Goal: Task Accomplishment & Management: Use online tool/utility

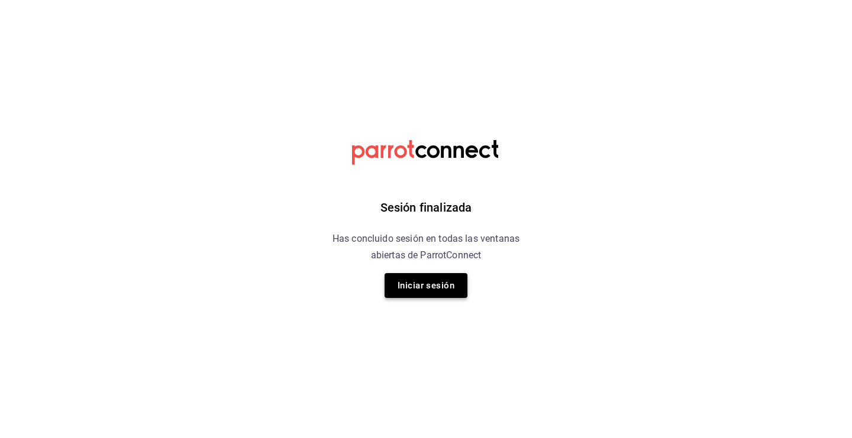
click at [428, 292] on button "Iniciar sesión" at bounding box center [426, 285] width 83 height 25
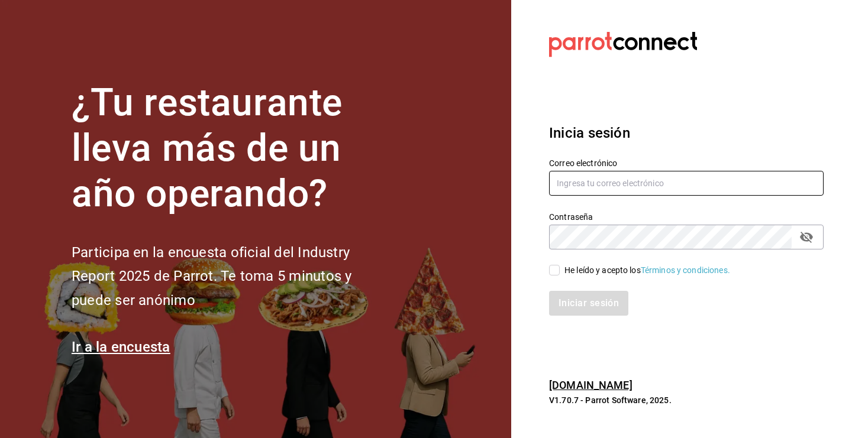
type input "kristoferdanielbautistamartine@gmail.com"
click at [558, 274] on input "He leído y acepto los Términos y condiciones." at bounding box center [554, 270] width 11 height 11
checkbox input "true"
click at [580, 303] on button "Iniciar sesión" at bounding box center [589, 303] width 80 height 25
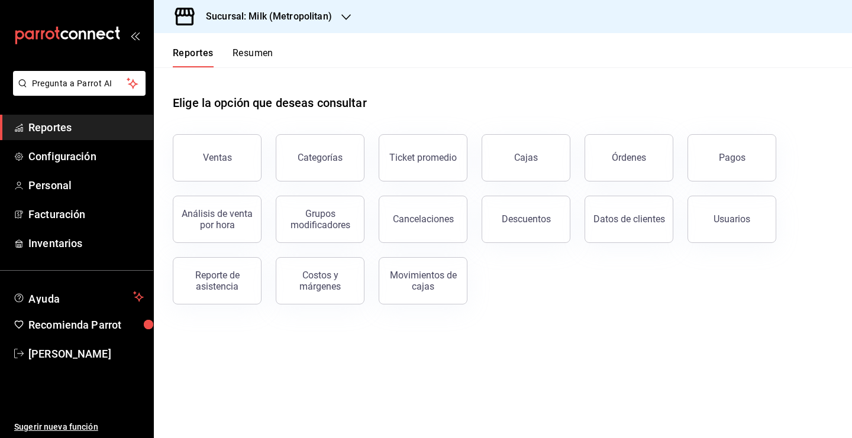
click at [209, 131] on div "Ventas" at bounding box center [210, 151] width 103 height 62
click at [206, 158] on div "Ventas" at bounding box center [217, 157] width 29 height 11
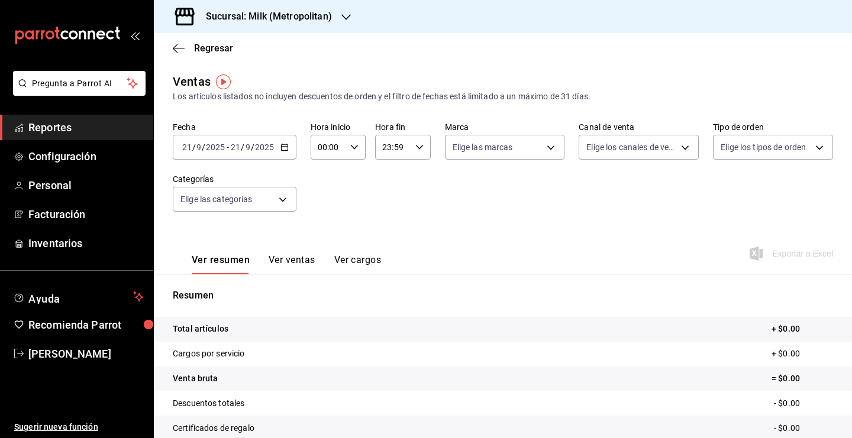
click at [283, 143] on div "[DATE] [DATE] - [DATE] [DATE]" at bounding box center [235, 147] width 124 height 25
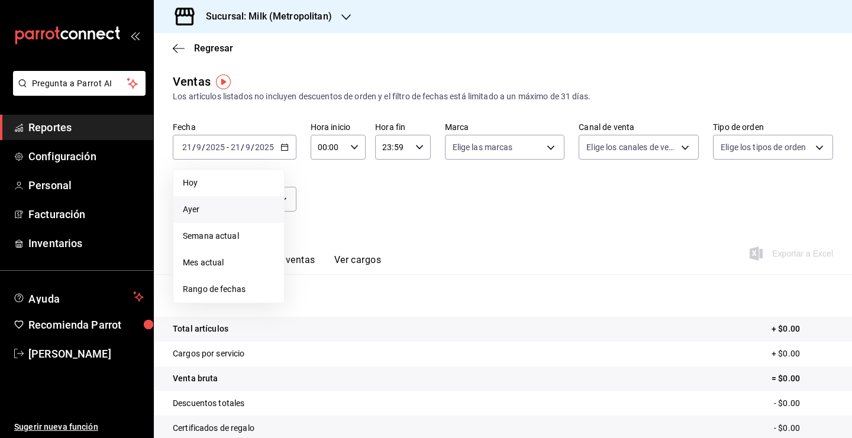
click at [214, 211] on span "Ayer" at bounding box center [229, 210] width 92 height 12
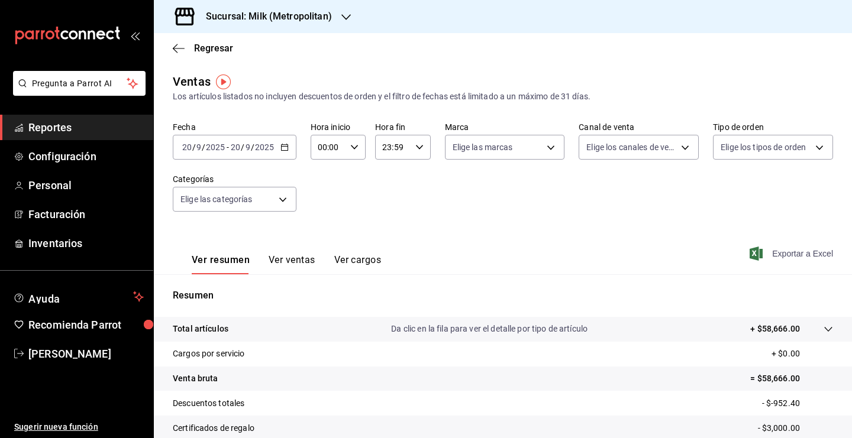
click at [787, 259] on span "Exportar a Excel" at bounding box center [792, 254] width 81 height 14
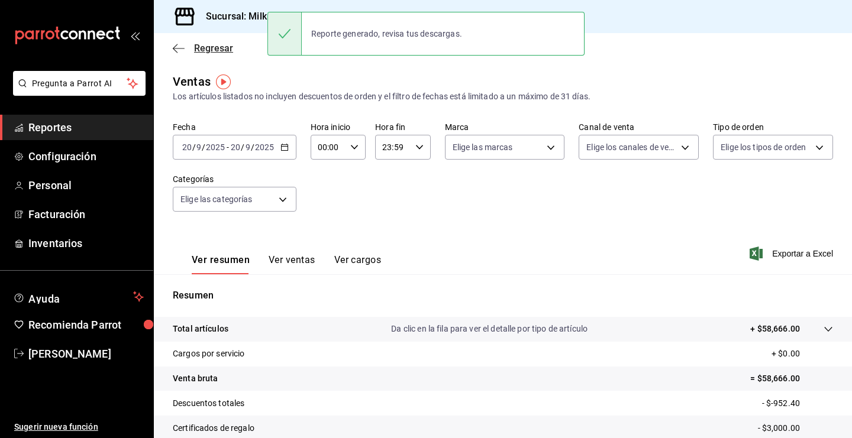
click at [217, 49] on span "Regresar" at bounding box center [213, 48] width 39 height 11
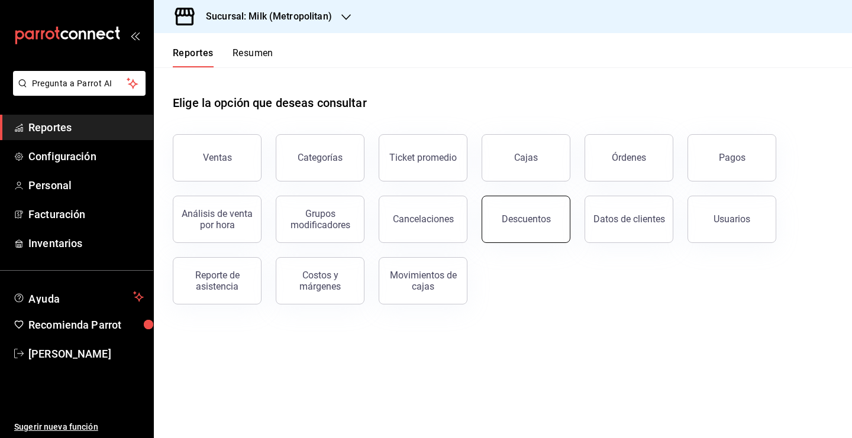
click at [553, 222] on button "Descuentos" at bounding box center [526, 219] width 89 height 47
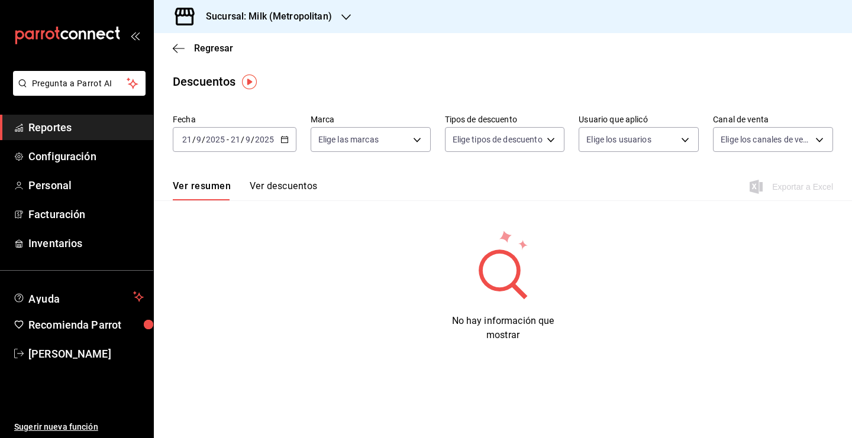
click at [282, 142] on icon "button" at bounding box center [284, 139] width 8 height 8
click at [228, 196] on span "Ayer" at bounding box center [229, 202] width 92 height 12
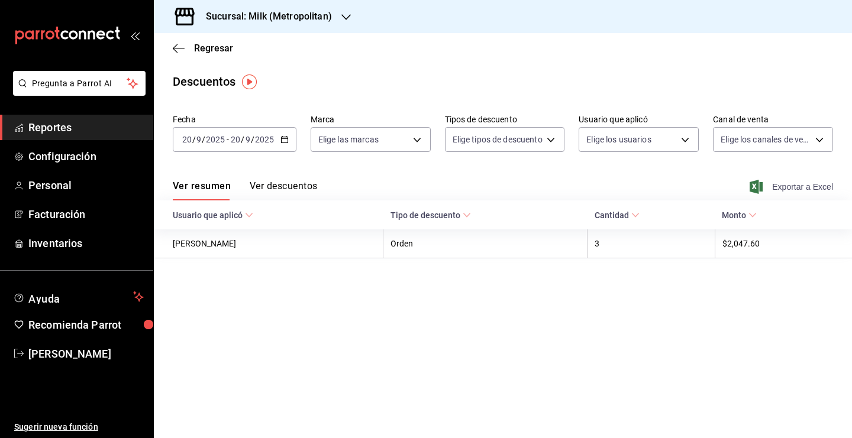
click at [783, 183] on span "Exportar a Excel" at bounding box center [792, 187] width 81 height 14
click at [201, 44] on span "Regresar" at bounding box center [213, 48] width 39 height 11
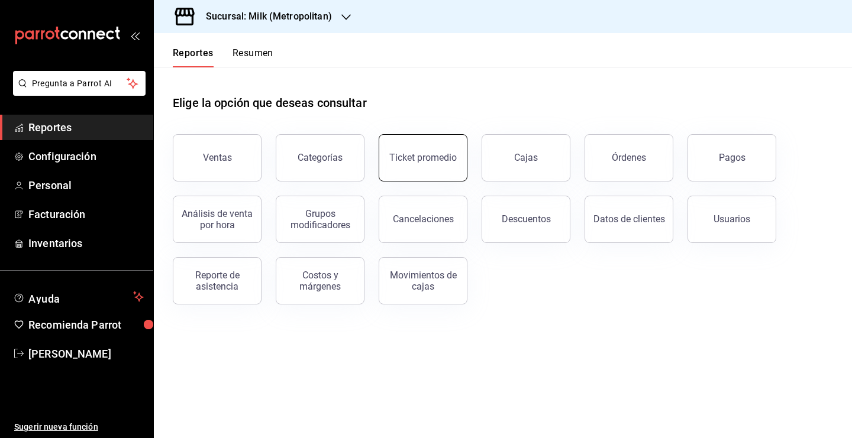
click at [424, 168] on button "Ticket promedio" at bounding box center [423, 157] width 89 height 47
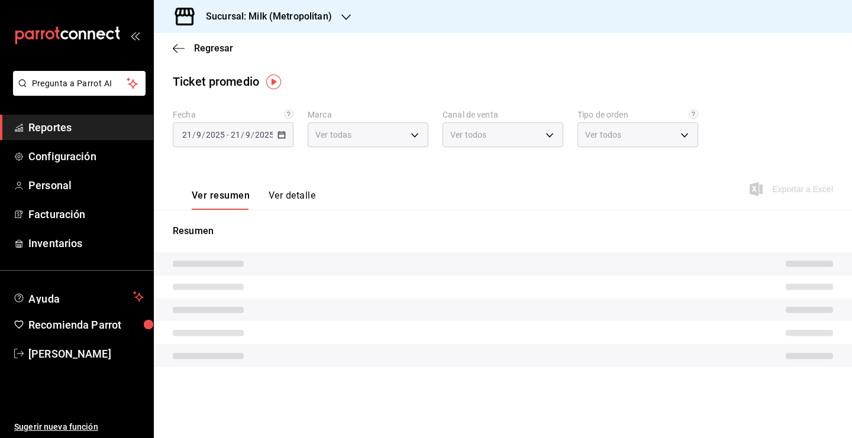
type input "57c9fc47-e65f-4221-a10c-96a6466a6251"
type input "PARROT,UBER_EATS,RAPPI,DIDI_FOOD,ONLINE"
type input "c6efb9bd-abd5-48a3-8783-83cc8f48df17,ac96d0b7-0302-404a-8271-ab3d4d47528d,08d44…"
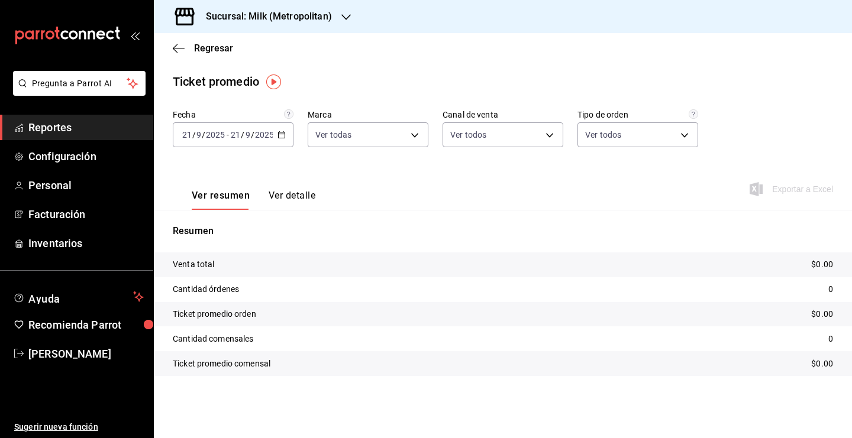
click at [278, 138] on icon "button" at bounding box center [281, 135] width 8 height 8
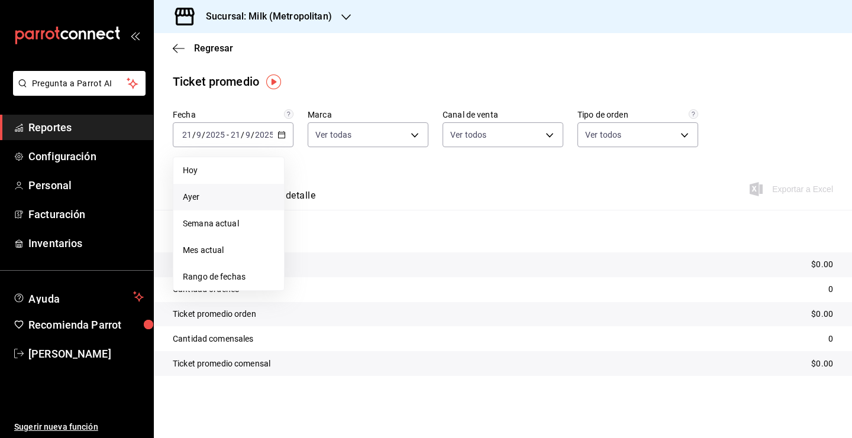
click at [237, 199] on span "Ayer" at bounding box center [229, 197] width 92 height 12
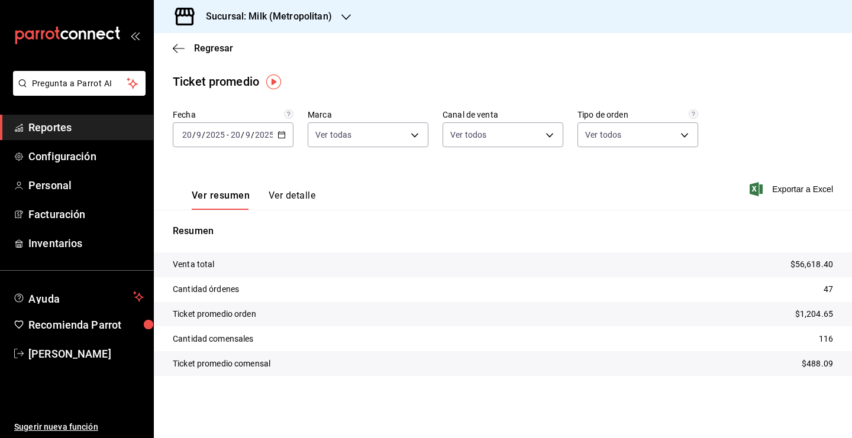
click at [578, 22] on div "Sucursal: Milk (Metropolitan)" at bounding box center [503, 16] width 698 height 33
